Goal: Task Accomplishment & Management: Complete application form

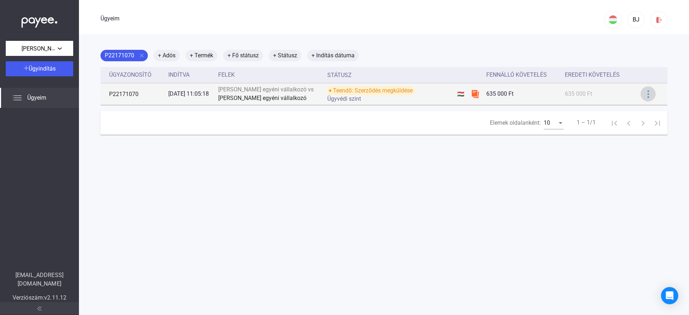
click at [645, 94] on img at bounding box center [648, 94] width 8 height 8
click at [645, 94] on div at bounding box center [344, 157] width 689 height 315
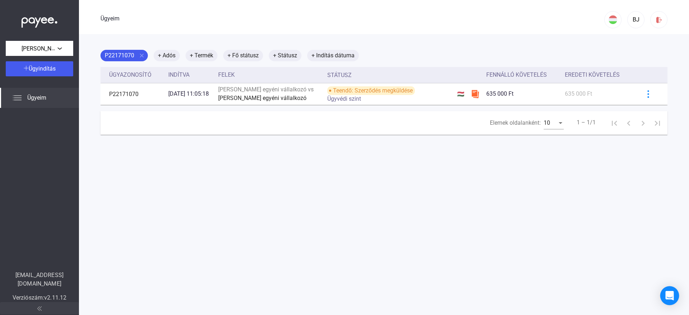
click at [668, 297] on icon "Intercom Messenger megnyitása" at bounding box center [669, 295] width 8 height 9
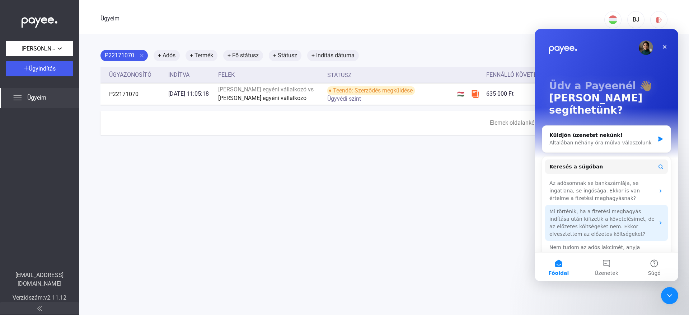
click at [659, 222] on icon "Interkom üzenetküldő" at bounding box center [660, 223] width 2 height 3
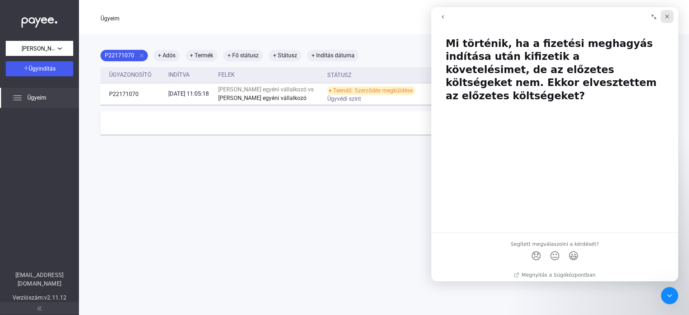
click at [668, 16] on icon "Bezárás" at bounding box center [667, 17] width 6 height 6
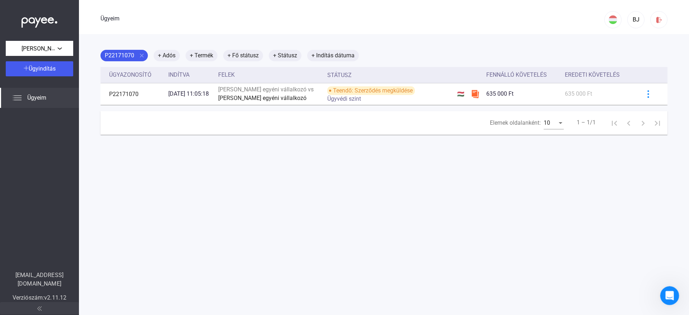
click at [661, 295] on div "Intercom üzenőfelület megnyitása" at bounding box center [669, 295] width 24 height 24
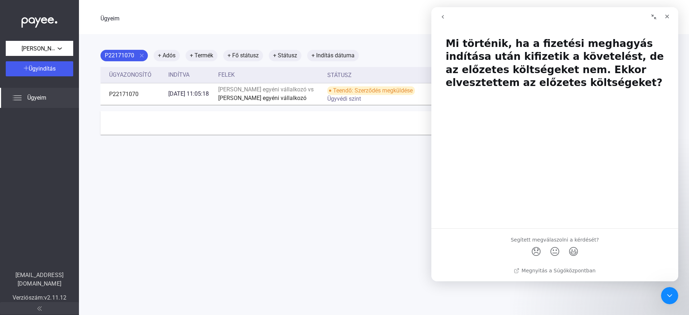
click at [441, 15] on icon "menj vissza" at bounding box center [443, 17] width 6 height 6
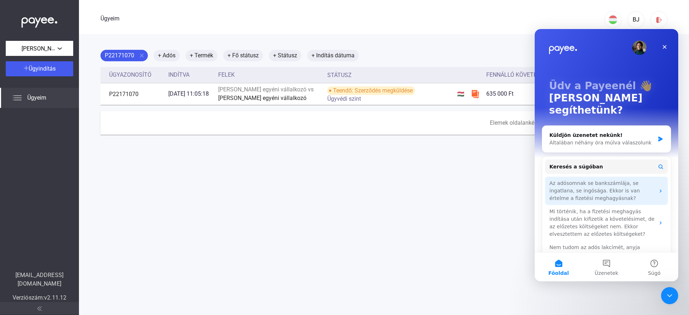
click at [658, 188] on icon "Interkom üzenetküldő" at bounding box center [661, 191] width 6 height 6
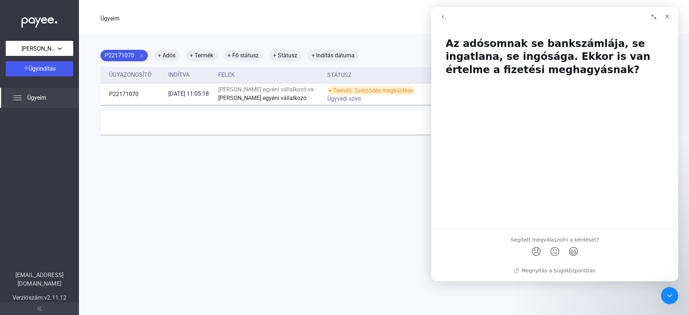
click at [445, 17] on icon "go back" at bounding box center [443, 17] width 6 height 6
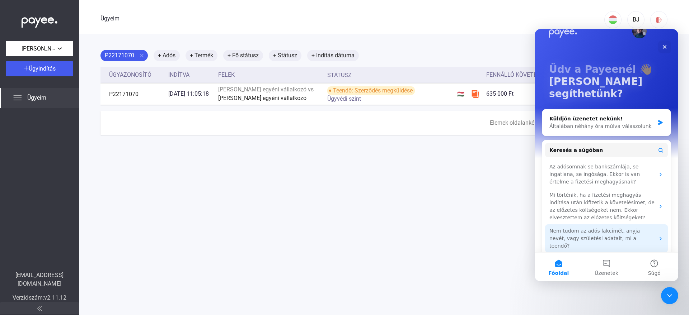
scroll to position [25, 0]
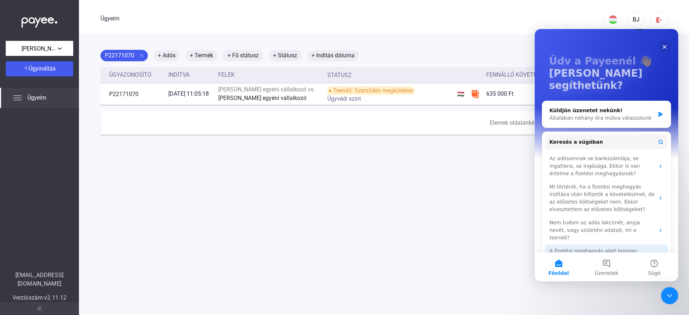
click at [659, 257] on icon "Interkom üzenetküldő" at bounding box center [660, 258] width 2 height 3
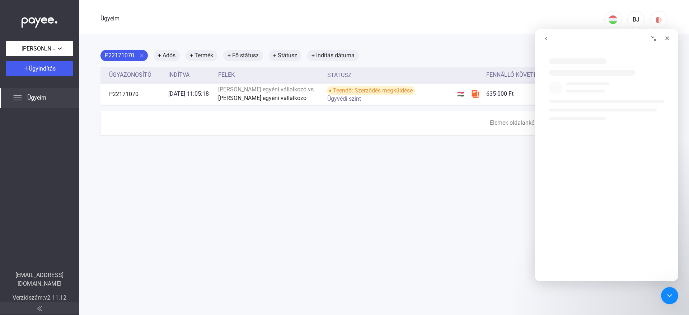
scroll to position [0, 0]
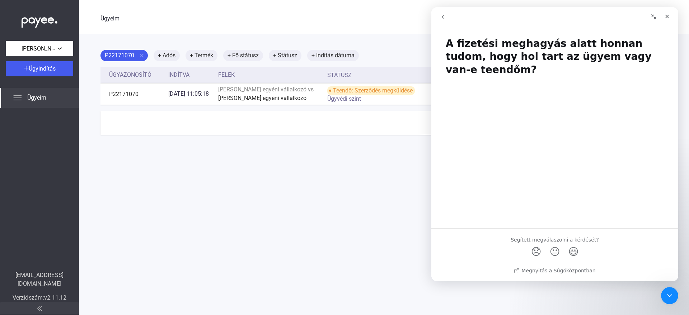
click at [440, 18] on button "go back" at bounding box center [443, 17] width 14 height 14
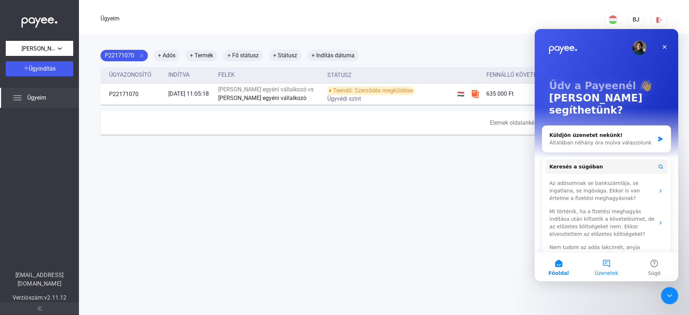
click at [603, 263] on button "Üzenetek" at bounding box center [606, 267] width 48 height 29
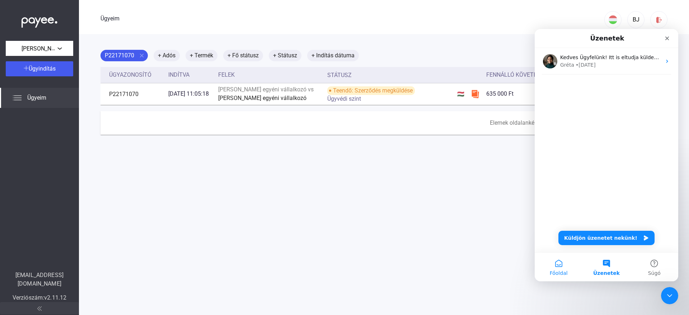
click at [556, 264] on button "Főoldal" at bounding box center [559, 267] width 48 height 29
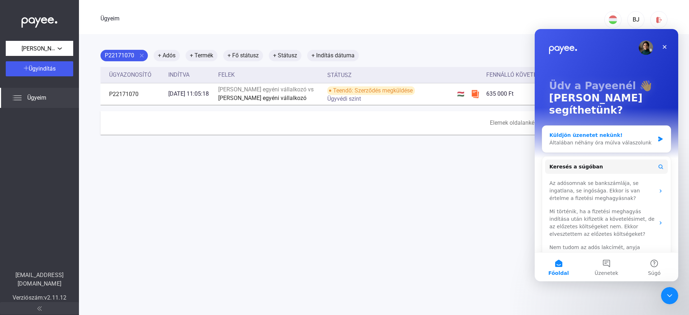
click at [657, 136] on icon "Interkom üzenetküldő" at bounding box center [660, 139] width 6 height 6
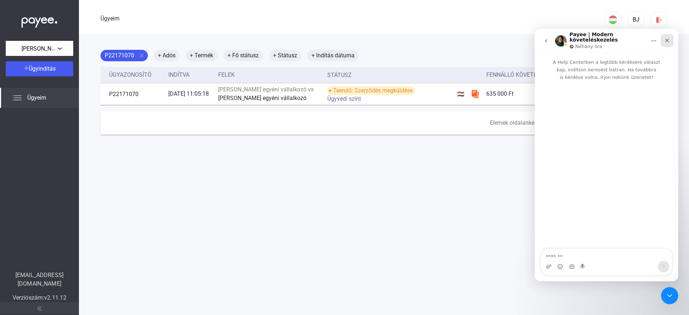
click at [668, 38] on icon "Bezárás" at bounding box center [667, 41] width 6 height 6
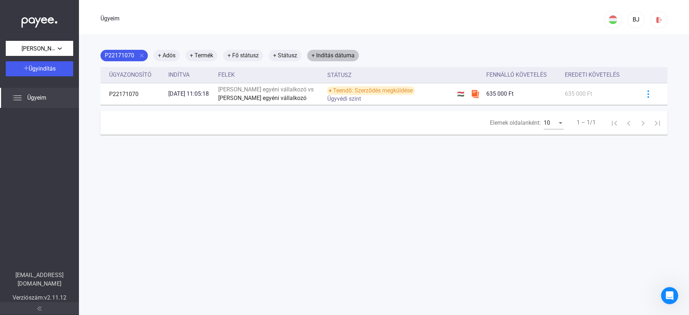
click at [328, 56] on font "+ Indítás dátuma" at bounding box center [332, 55] width 43 height 7
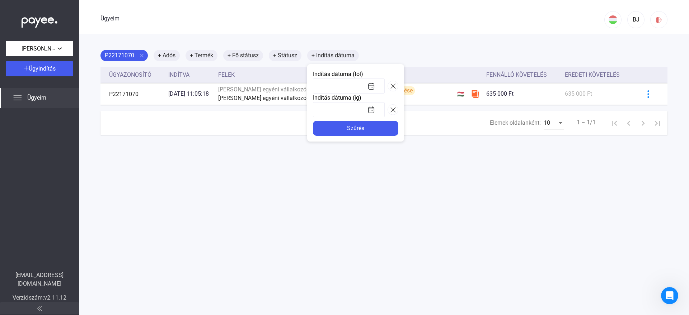
click at [326, 54] on div at bounding box center [344, 157] width 689 height 315
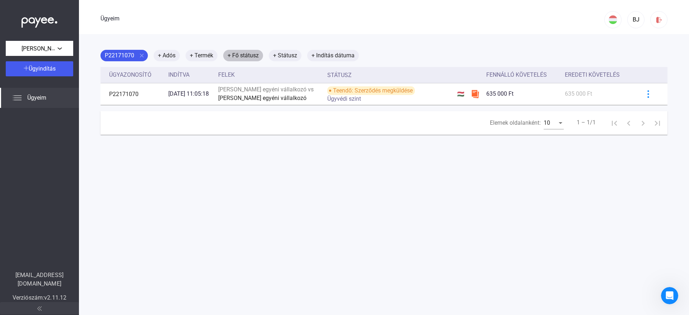
click at [249, 53] on font "+ Fő státusz" at bounding box center [242, 55] width 31 height 7
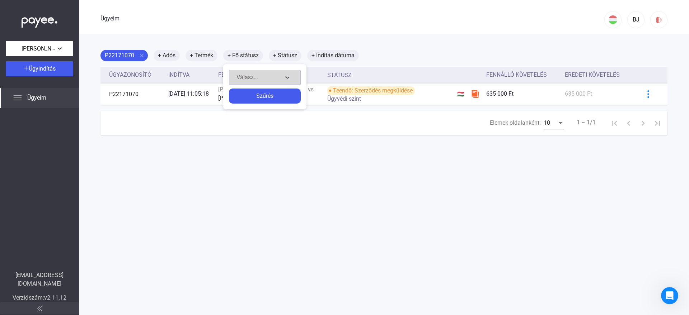
click at [288, 76] on button "Válasz..." at bounding box center [265, 77] width 72 height 15
click at [288, 76] on div at bounding box center [344, 157] width 689 height 315
click at [204, 56] on div at bounding box center [344, 157] width 689 height 315
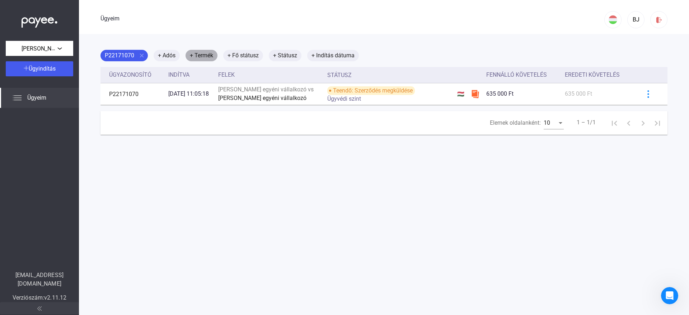
click at [204, 56] on font "+ Termék" at bounding box center [201, 55] width 23 height 7
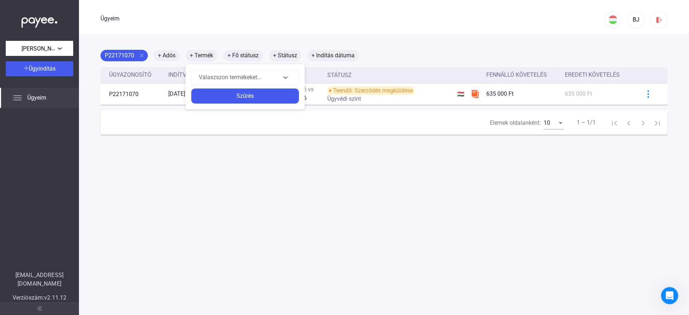
click at [163, 57] on div at bounding box center [344, 157] width 689 height 315
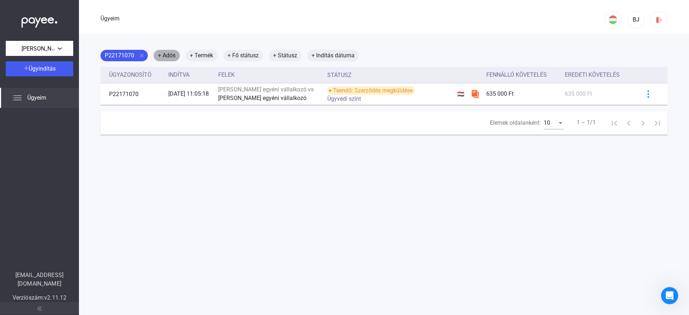
click at [165, 56] on font "+ Adós" at bounding box center [167, 55] width 18 height 7
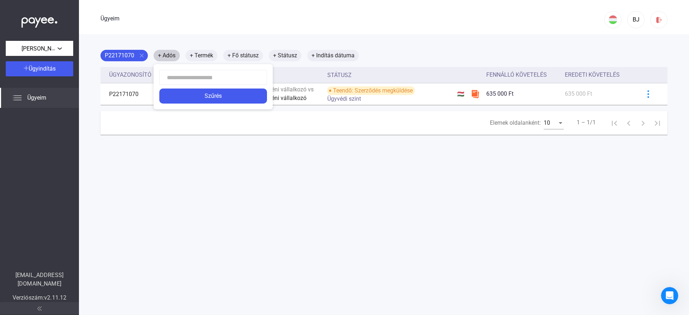
click at [165, 56] on div at bounding box center [344, 157] width 689 height 315
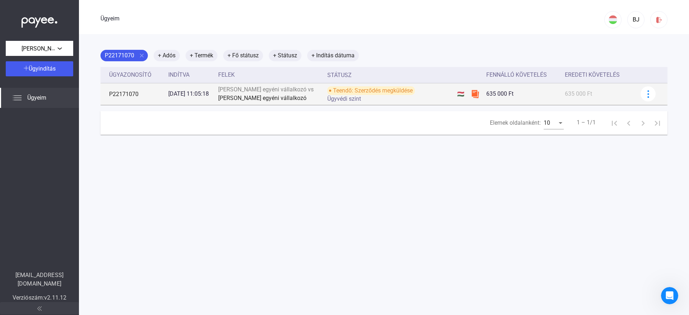
click at [471, 96] on img at bounding box center [475, 94] width 9 height 9
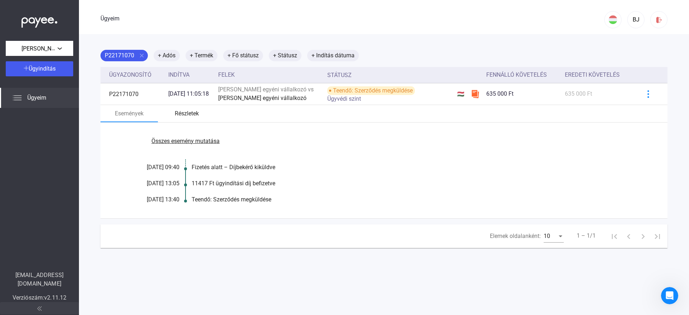
click at [179, 114] on font "Részletek" at bounding box center [187, 113] width 24 height 7
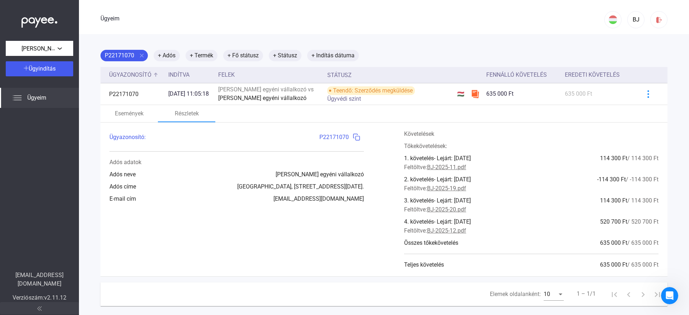
click at [155, 75] on div at bounding box center [156, 75] width 4 height 4
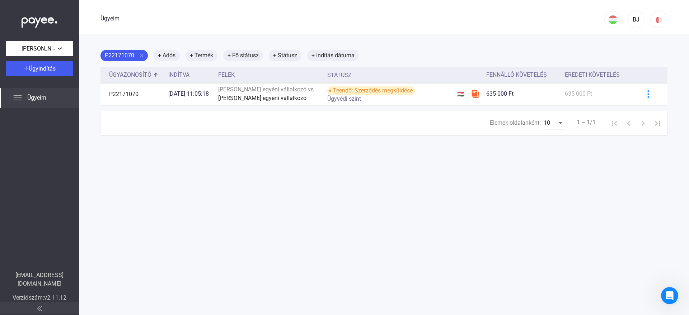
click at [39, 307] on img at bounding box center [39, 309] width 4 height 4
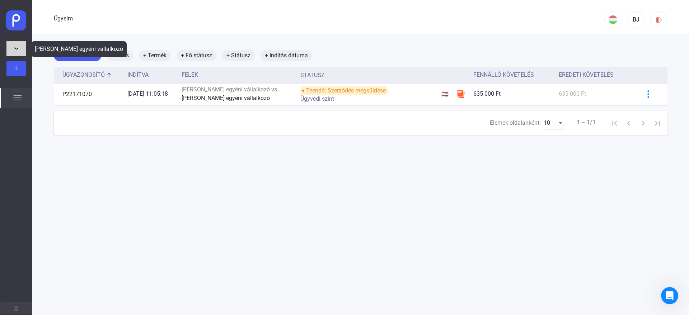
click at [13, 50] on button "[PERSON_NAME] egyéni vállalkozó" at bounding box center [16, 48] width 20 height 15
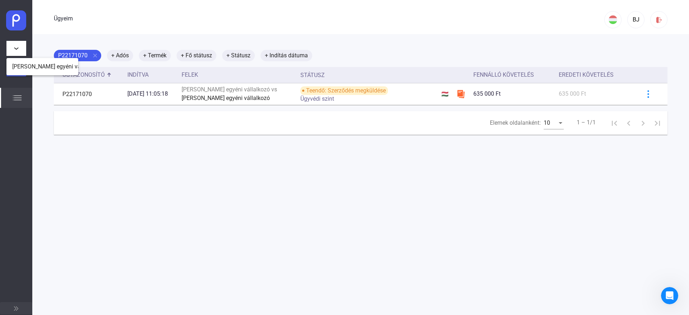
click at [45, 132] on div at bounding box center [344, 157] width 689 height 315
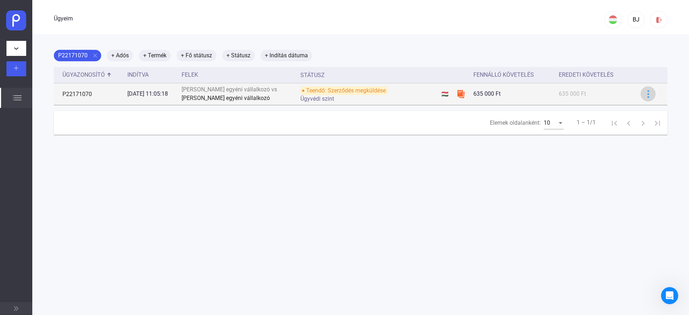
click at [644, 91] on img at bounding box center [648, 94] width 8 height 8
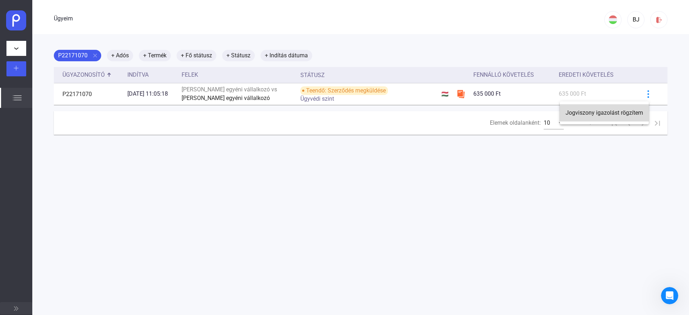
click at [611, 113] on font "Jogviszony igazolást rögzítem" at bounding box center [603, 112] width 77 height 7
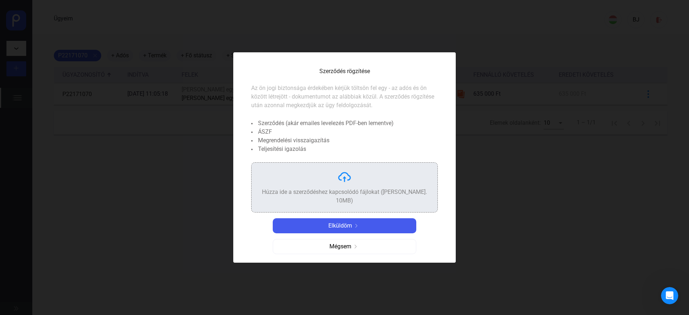
click at [342, 189] on div "Húzza ide a szerződéshez kapcsolódó fájlokat ([PERSON_NAME]. 10MB)" at bounding box center [344, 187] width 174 height 35
click at [338, 243] on font "Mégsem" at bounding box center [340, 246] width 22 height 7
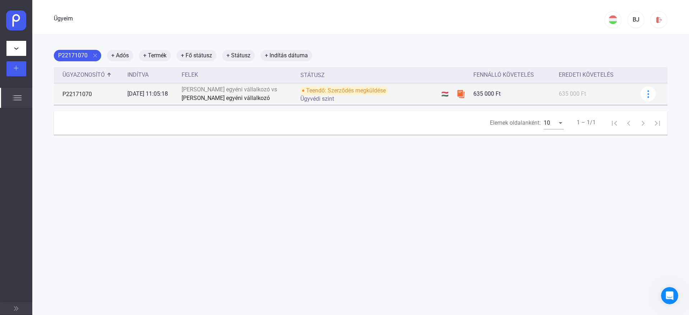
click at [323, 95] on font "Ügyvédi szint" at bounding box center [317, 98] width 34 height 7
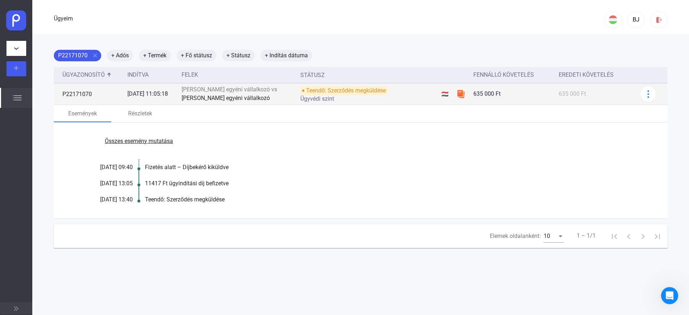
click at [473, 92] on font "635 000 Ft" at bounding box center [486, 93] width 27 height 7
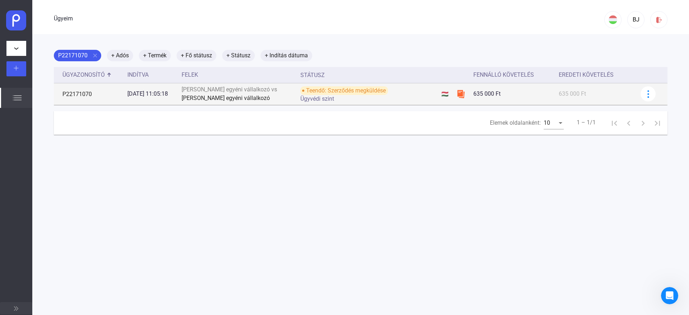
click at [481, 97] on div "635 000 Ft" at bounding box center [513, 94] width 80 height 9
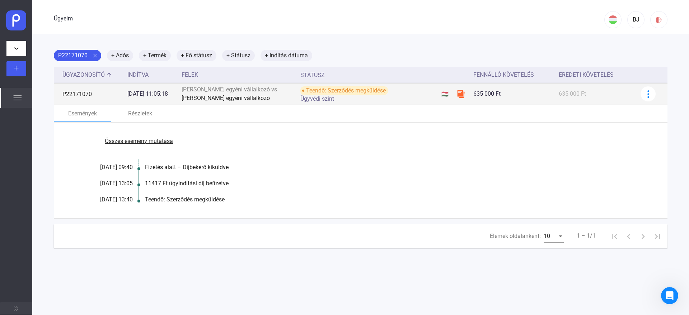
click at [481, 95] on font "635 000 Ft" at bounding box center [486, 93] width 27 height 7
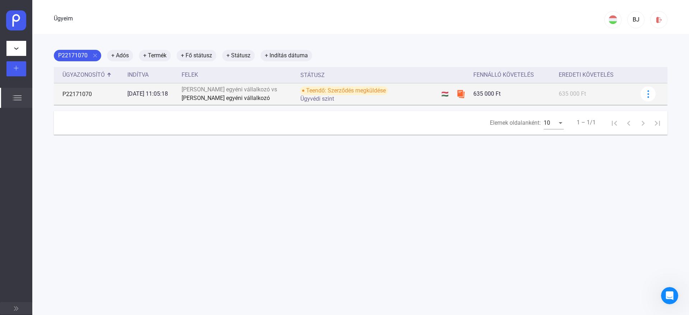
click at [76, 92] on font "P22171070" at bounding box center [76, 94] width 29 height 7
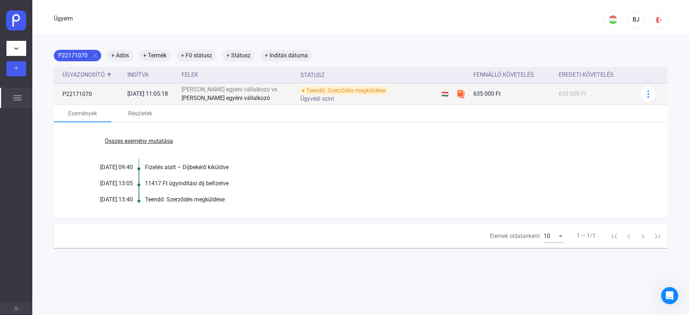
click at [77, 93] on font "P22171070" at bounding box center [76, 94] width 29 height 7
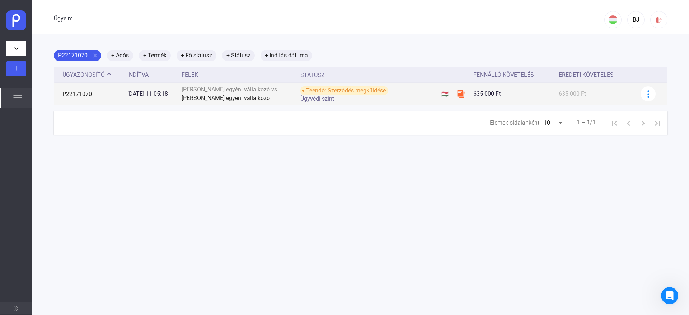
click at [70, 94] on font "P22171070" at bounding box center [76, 94] width 29 height 7
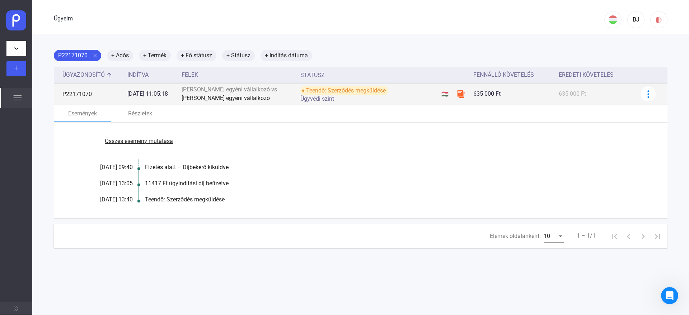
click at [69, 95] on font "P22171070" at bounding box center [76, 94] width 29 height 7
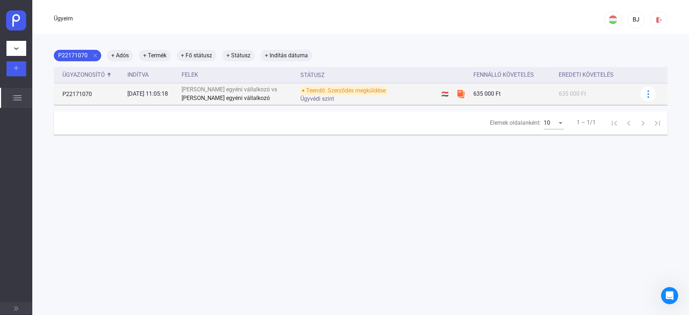
click at [345, 90] on font "Teendő: Szerződés megküldése" at bounding box center [346, 90] width 80 height 7
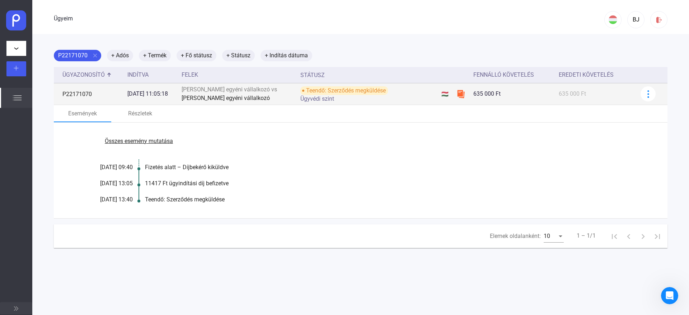
click at [344, 93] on font "Teendő: Szerződés megküldése" at bounding box center [346, 90] width 80 height 7
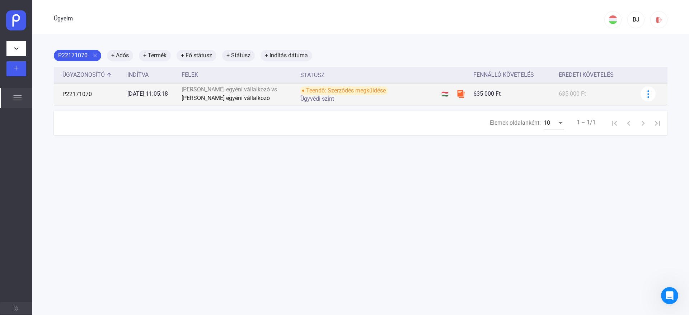
click at [323, 99] on font "Ügyvédi szint" at bounding box center [317, 98] width 34 height 7
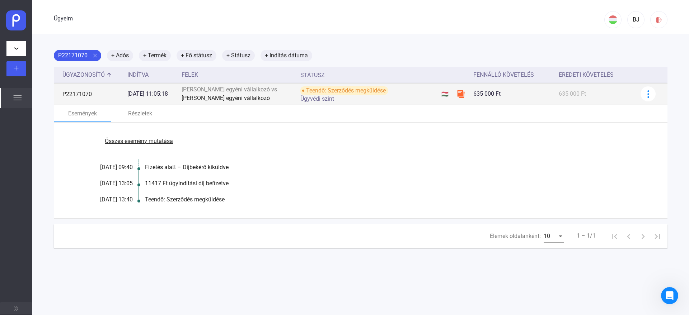
click at [337, 94] on font "Teendő: Szerződés megküldése" at bounding box center [346, 90] width 80 height 9
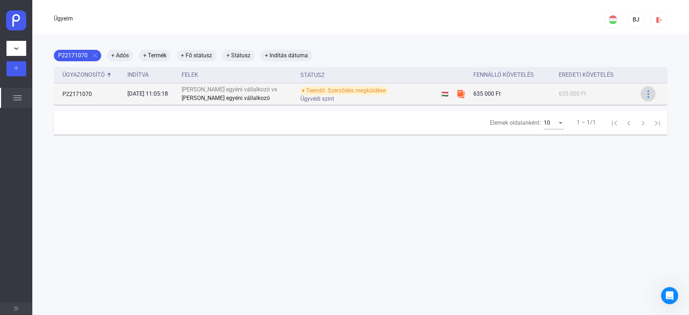
click at [643, 95] on div at bounding box center [648, 94] width 11 height 8
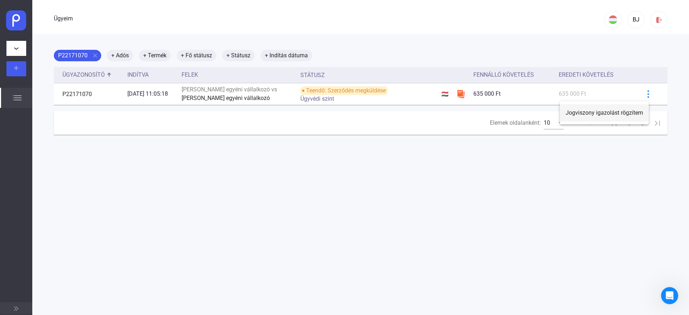
click at [622, 111] on font "Jogviszony igazolást rögzítem" at bounding box center [603, 112] width 77 height 7
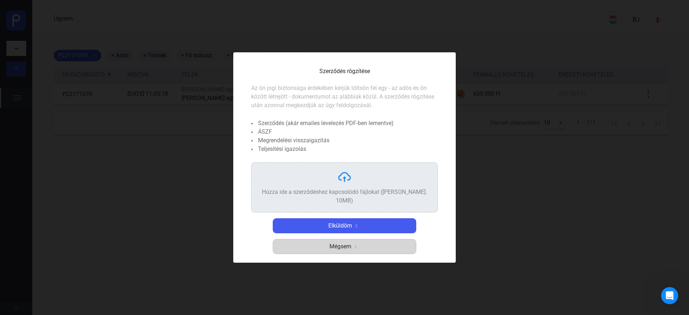
click at [330, 245] on font "Mégsem" at bounding box center [340, 246] width 22 height 7
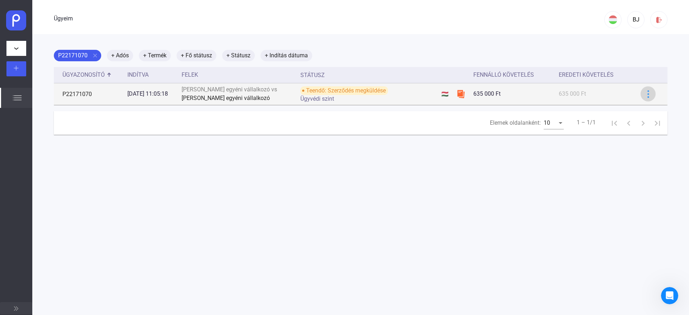
click at [644, 97] on img at bounding box center [648, 94] width 8 height 8
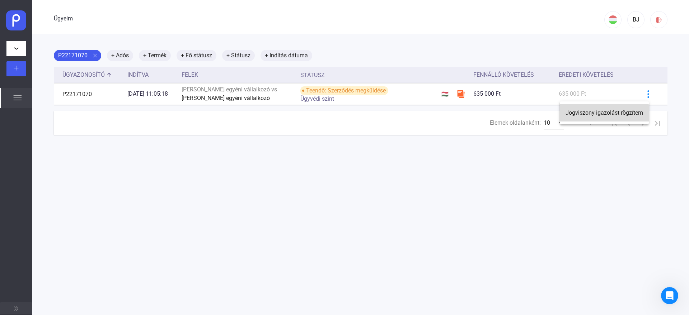
click at [600, 114] on font "Jogviszony igazolást rögzítem" at bounding box center [603, 112] width 77 height 7
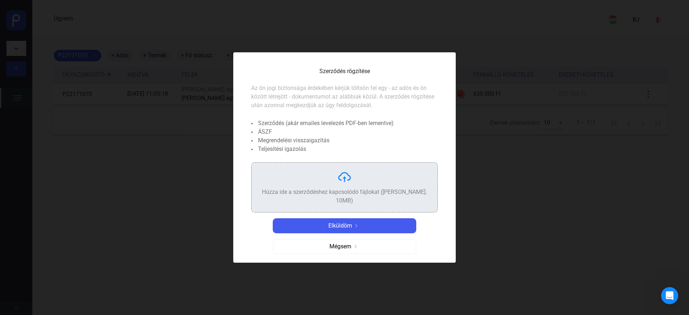
click at [371, 183] on div "Húzza ide a szerződéshez kapcsolódó fájlokat ([PERSON_NAME]. 10MB)" at bounding box center [344, 187] width 174 height 35
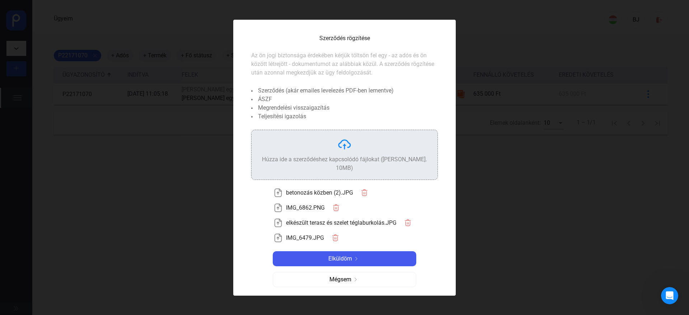
click at [344, 152] on img at bounding box center [344, 144] width 14 height 14
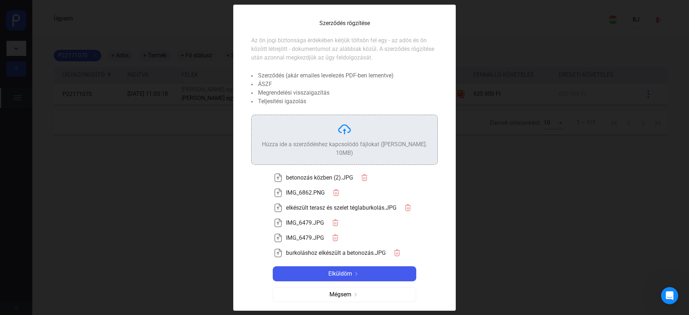
click at [370, 139] on div "Húzza ide a szerződéshez kapcsolódó fájlokat ([PERSON_NAME]. 10MB)" at bounding box center [344, 139] width 174 height 35
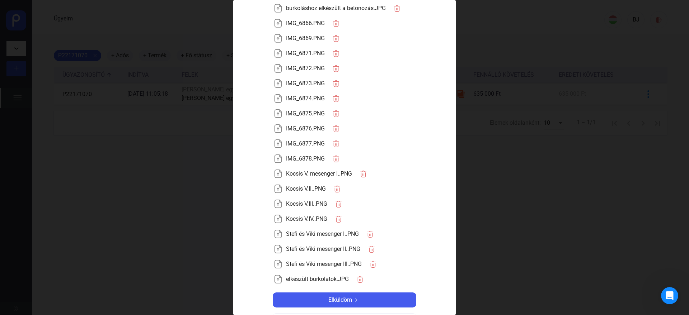
scroll to position [254, 0]
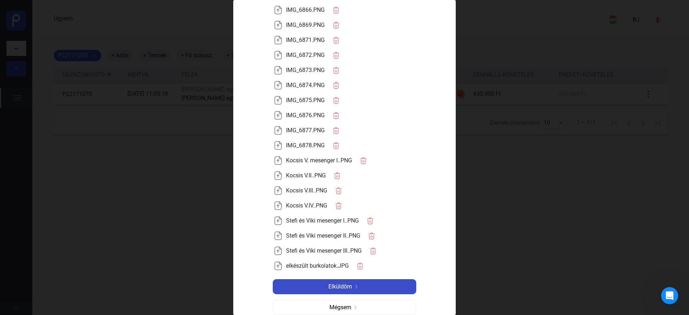
click at [356, 285] on img at bounding box center [356, 287] width 9 height 4
